Goal: Task Accomplishment & Management: Manage account settings

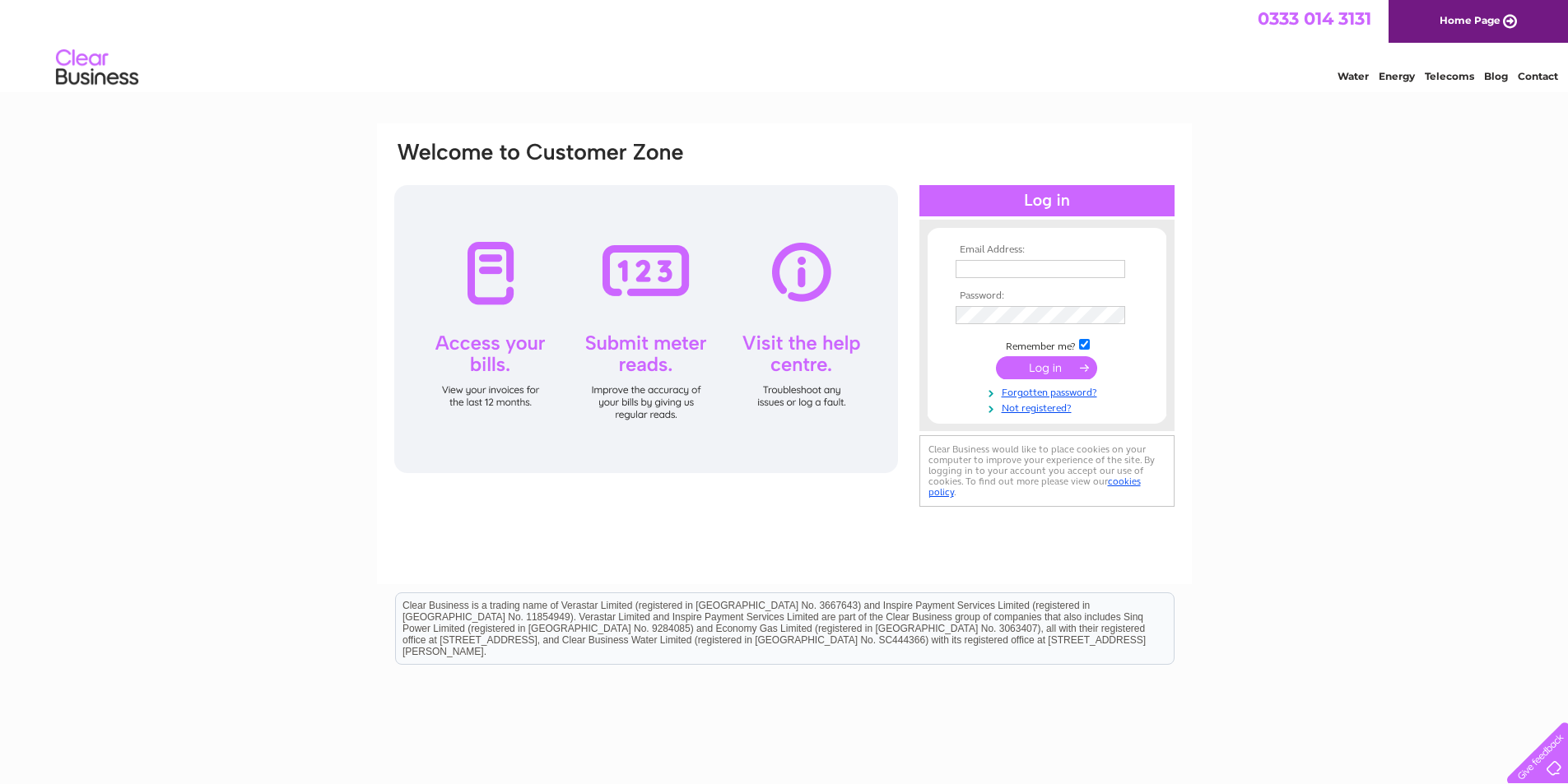
type input "[EMAIL_ADDRESS][DOMAIN_NAME]"
click at [1031, 362] on input "submit" at bounding box center [1046, 368] width 101 height 23
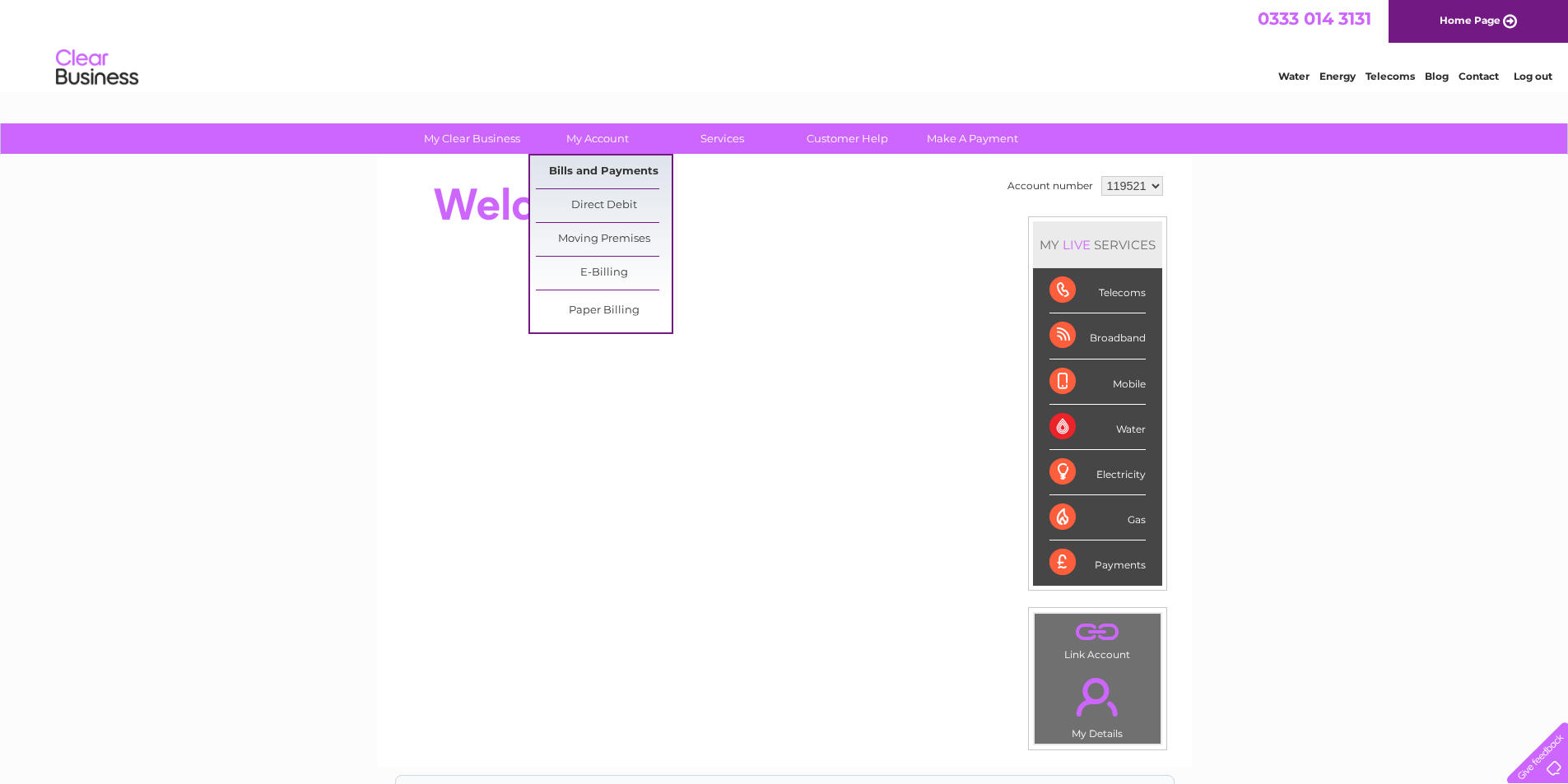
click at [592, 166] on link "Bills and Payments" at bounding box center [604, 172] width 136 height 33
click at [594, 171] on link "Bills and Payments" at bounding box center [604, 172] width 136 height 33
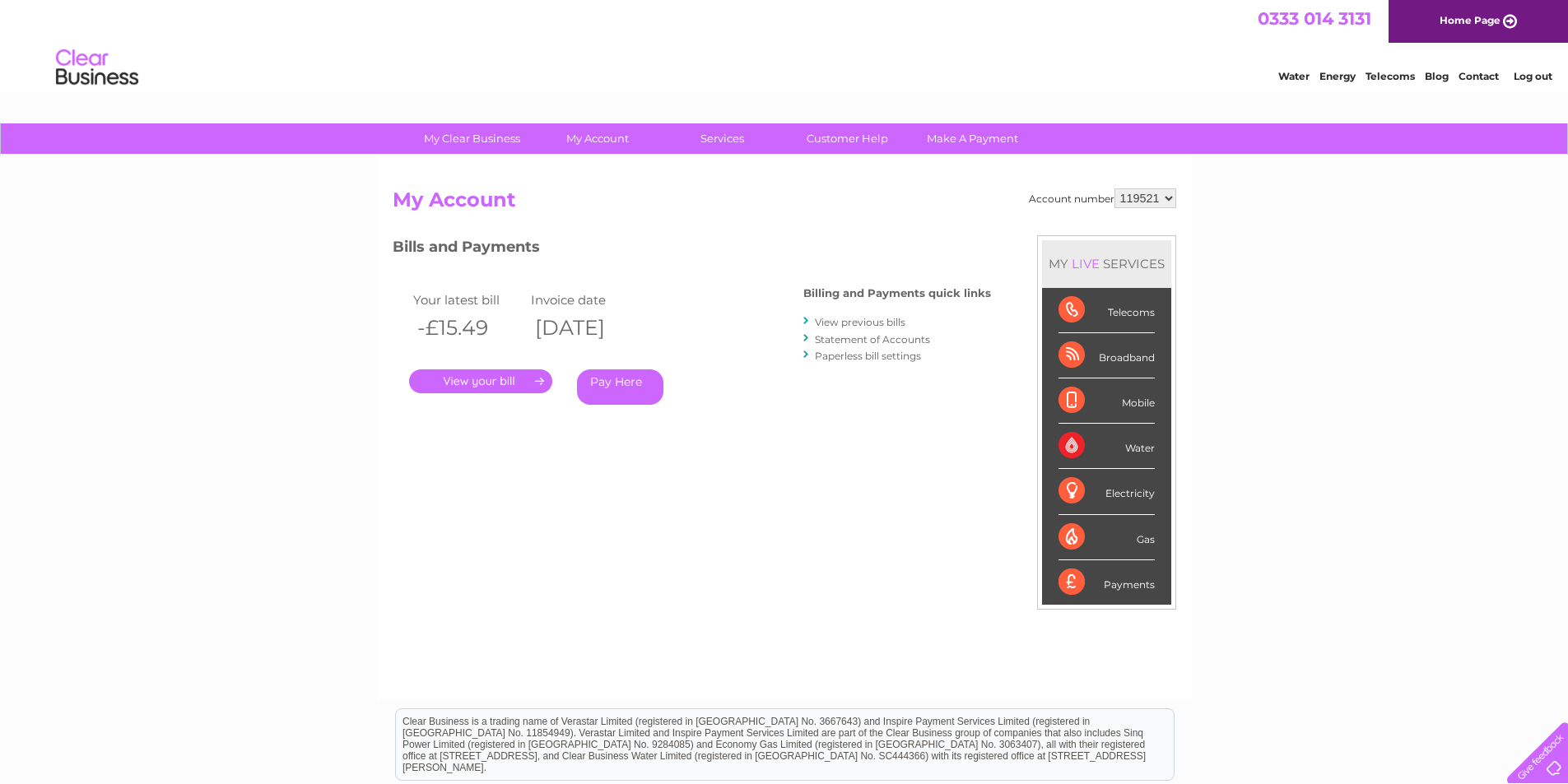
click at [1170, 199] on select "119521 923655 927846 933069 977488" at bounding box center [1146, 198] width 62 height 19
select select "923655"
click at [1115, 188] on select "119521 923655 927846 933069 977488" at bounding box center [1146, 198] width 62 height 19
click at [482, 376] on link "." at bounding box center [481, 381] width 144 height 24
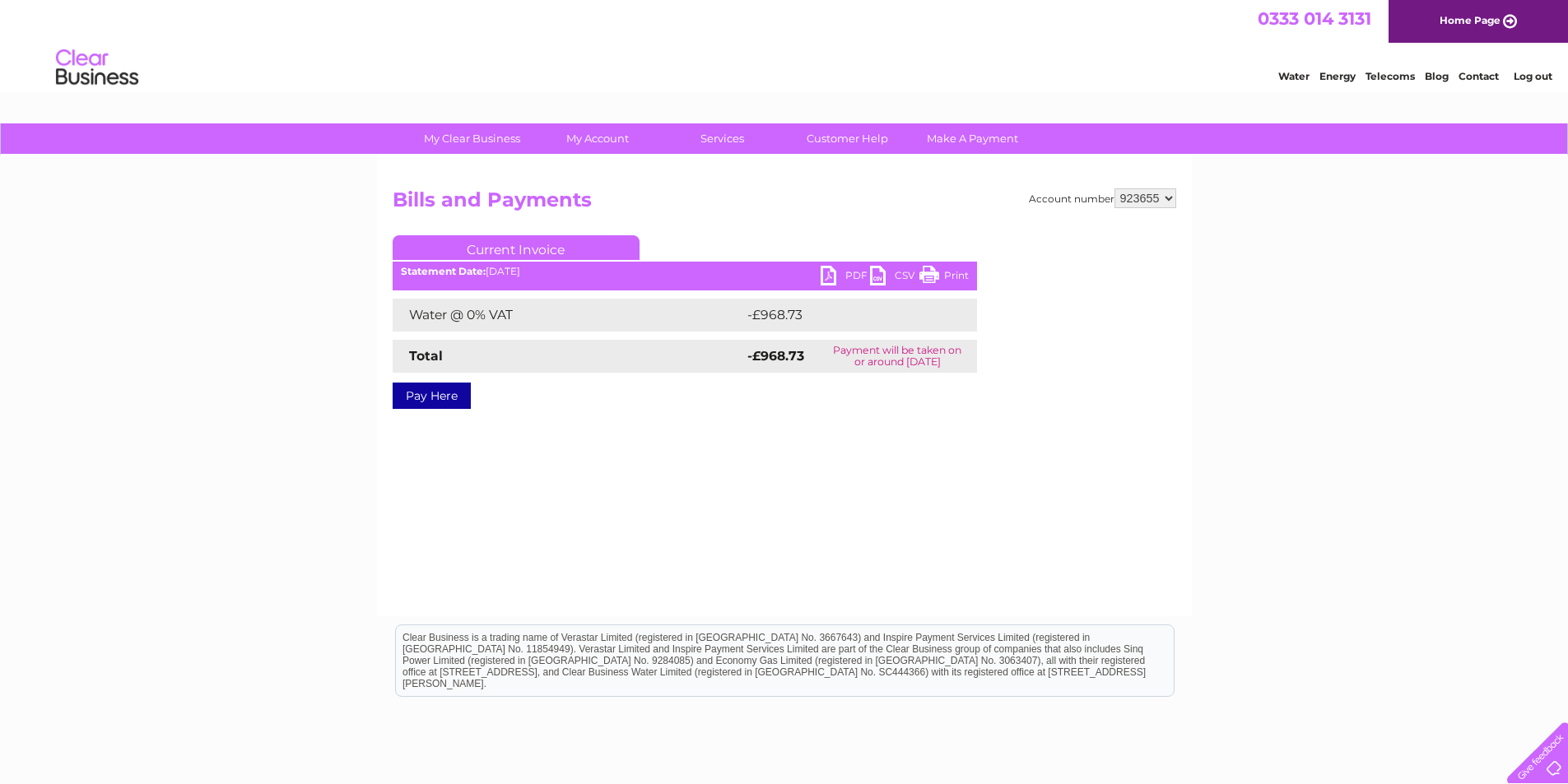
click at [824, 272] on link "PDF" at bounding box center [846, 277] width 49 height 24
click at [1164, 199] on select "119521 923655 927846 933069 977488" at bounding box center [1146, 198] width 62 height 19
select select "927846"
click at [1115, 188] on select "119521 923655 927846 933069 977488" at bounding box center [1146, 198] width 62 height 19
click at [826, 276] on link "PDF" at bounding box center [846, 277] width 49 height 24
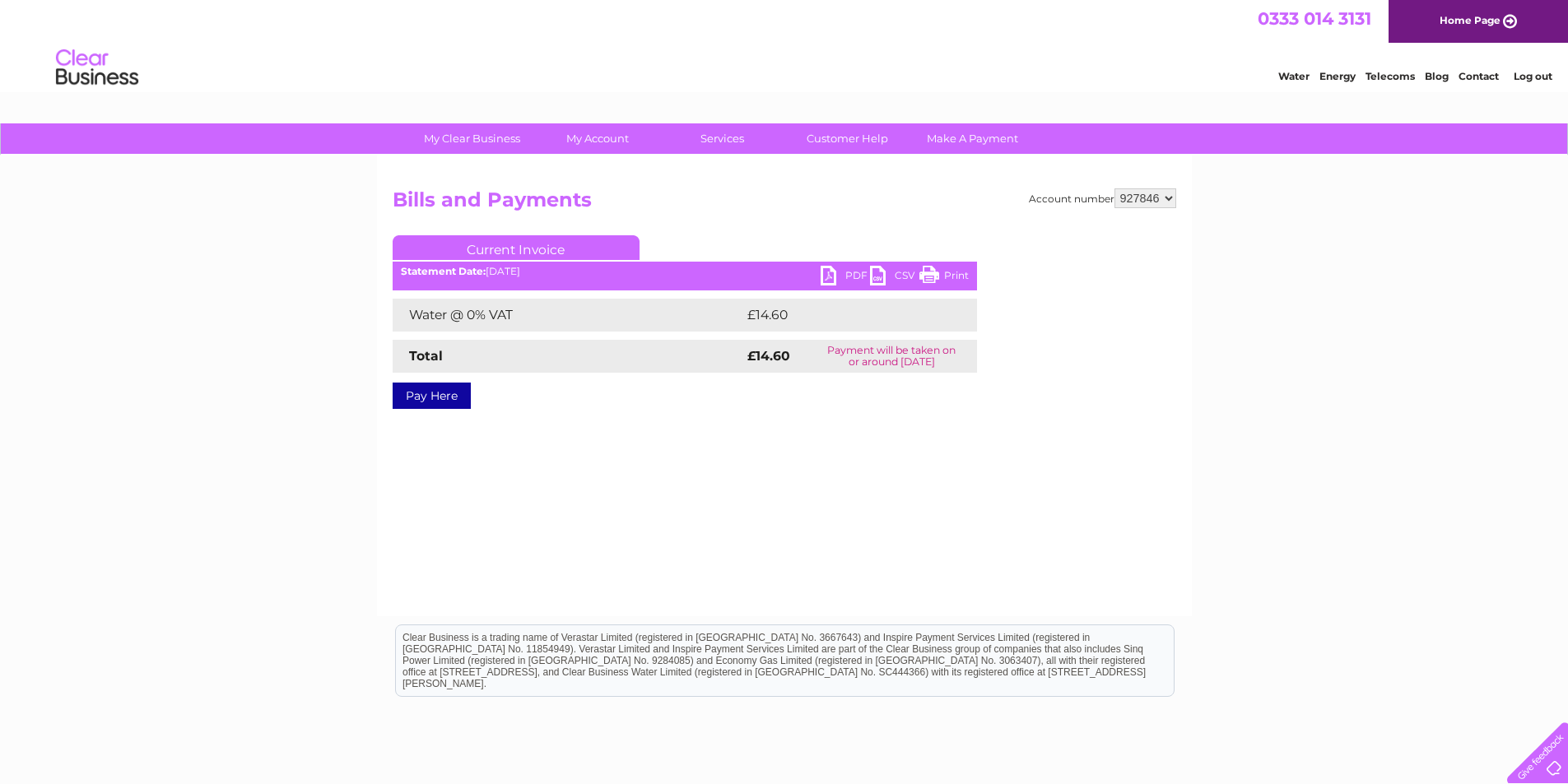
click at [1168, 195] on select "119521 923655 927846 933069 977488" at bounding box center [1146, 198] width 62 height 19
select select "933069"
click at [1115, 188] on select "119521 923655 927846 933069 977488" at bounding box center [1146, 198] width 62 height 19
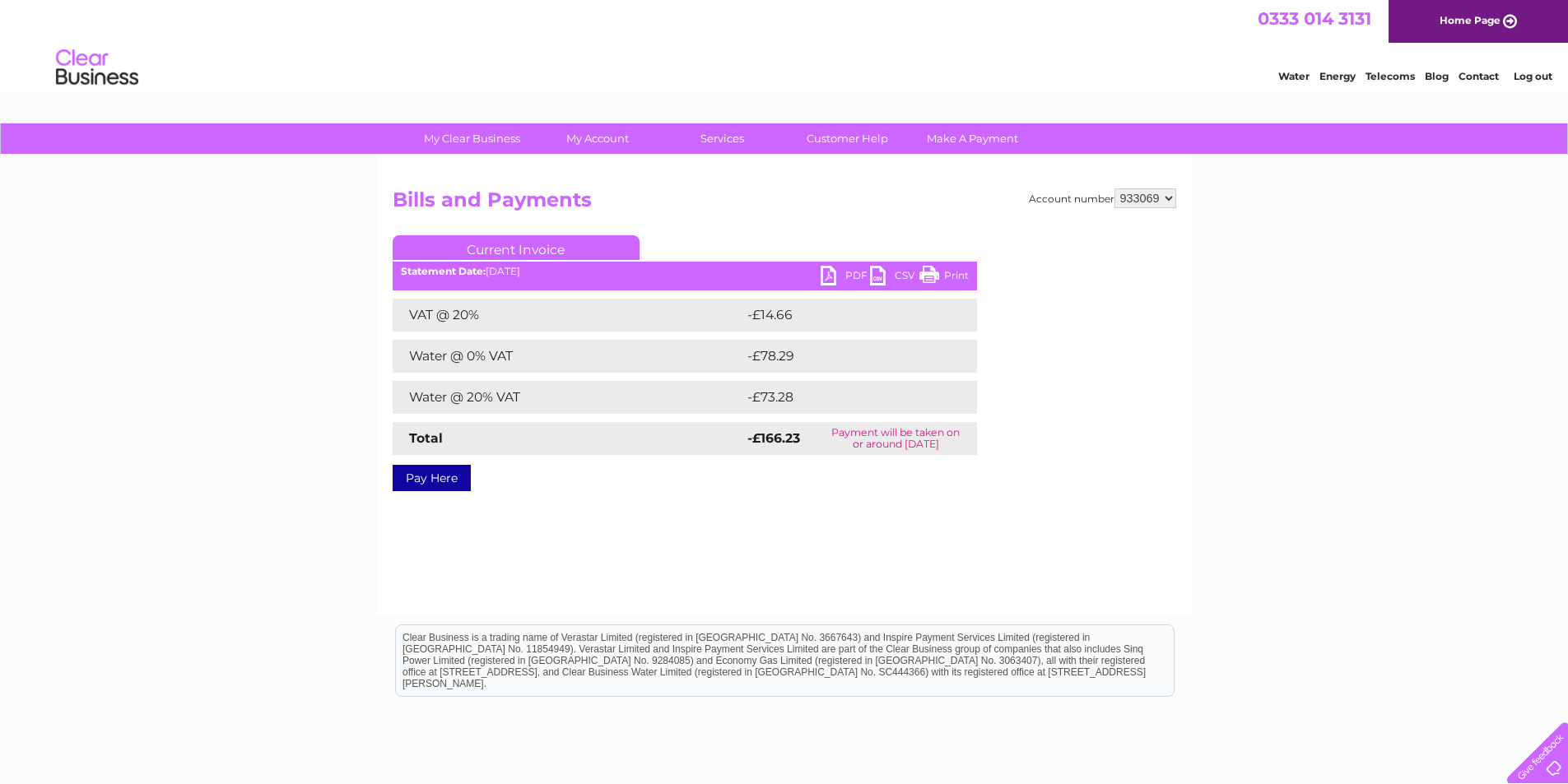
click at [826, 277] on link "PDF" at bounding box center [846, 277] width 49 height 24
click at [1165, 204] on select "119521 923655 927846 933069 977488" at bounding box center [1146, 198] width 62 height 19
select select "977488"
click at [1115, 188] on select "119521 923655 927846 933069 977488" at bounding box center [1146, 198] width 62 height 19
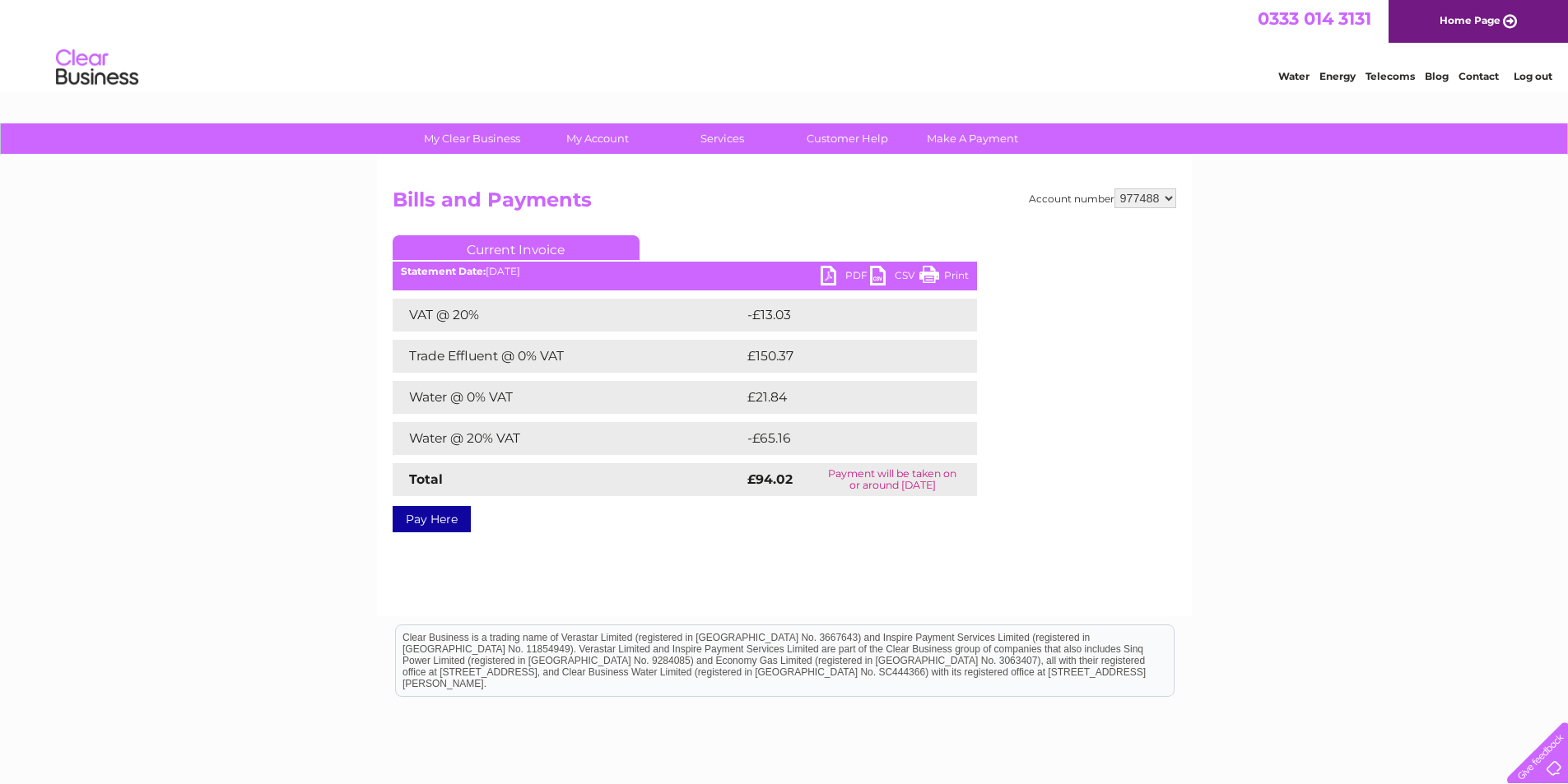
click at [833, 270] on link "PDF" at bounding box center [846, 277] width 49 height 24
click at [1527, 80] on link "Log out" at bounding box center [1533, 76] width 39 height 13
